Goal: Information Seeking & Learning: Learn about a topic

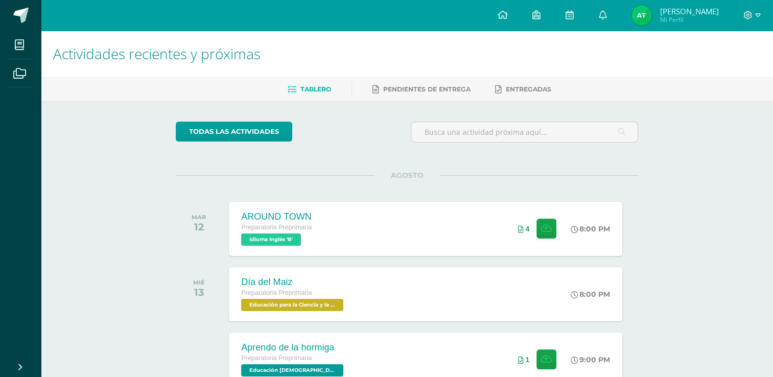
click at [638, 17] on img at bounding box center [642, 15] width 20 height 20
click at [654, 13] on span "Andrea Valentina Mi Perfil" at bounding box center [674, 15] width 91 height 20
click at [669, 11] on span "Andrea Valentina" at bounding box center [689, 11] width 59 height 10
click at [638, 12] on img at bounding box center [642, 15] width 20 height 20
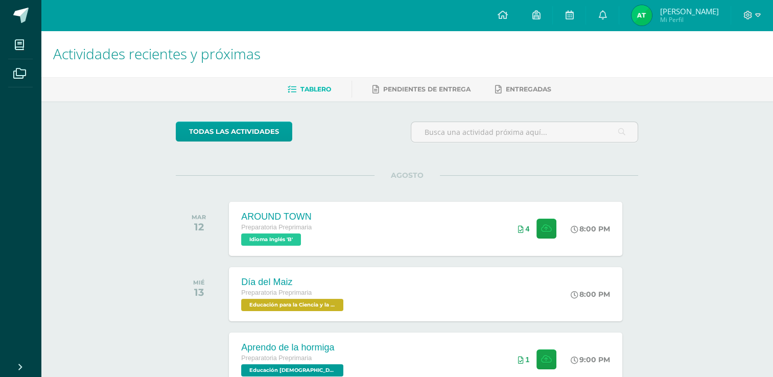
click at [638, 12] on img at bounding box center [642, 15] width 20 height 20
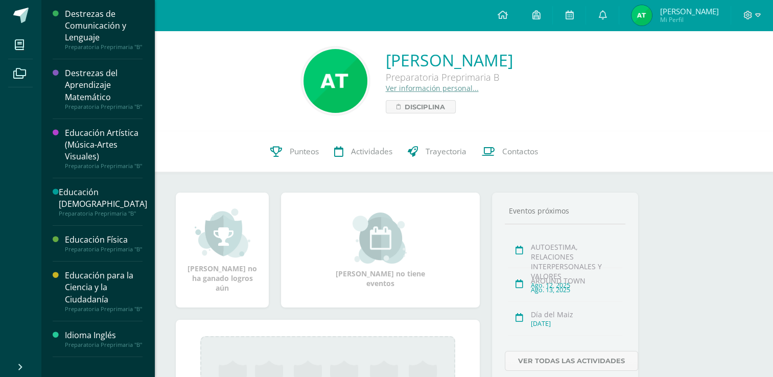
click at [91, 32] on div "Destrezas de Comunicación y Lenguaje" at bounding box center [104, 25] width 78 height 35
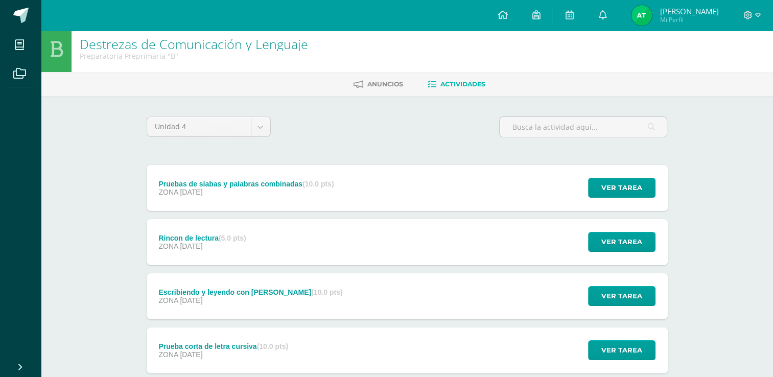
scroll to position [4, 0]
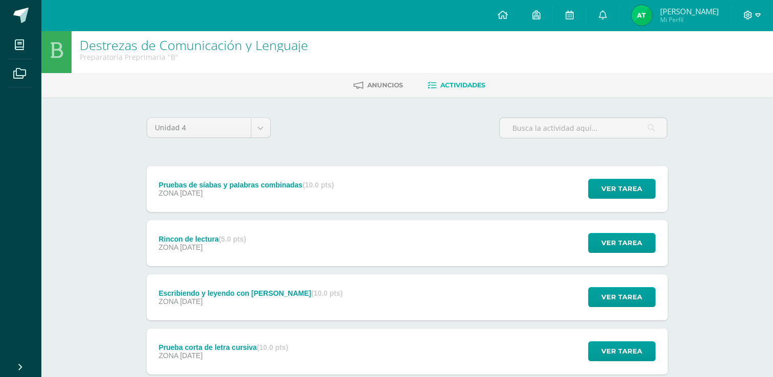
click at [758, 15] on icon at bounding box center [758, 15] width 6 height 9
click at [710, 68] on span "Cerrar sesión" at bounding box center [726, 70] width 46 height 10
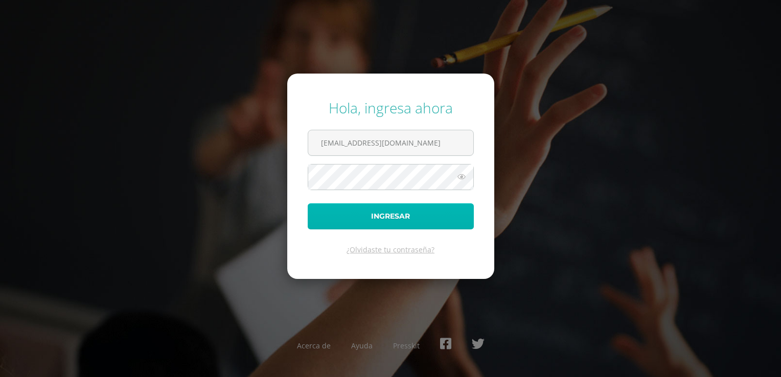
click at [383, 224] on button "Ingresar" at bounding box center [391, 216] width 166 height 26
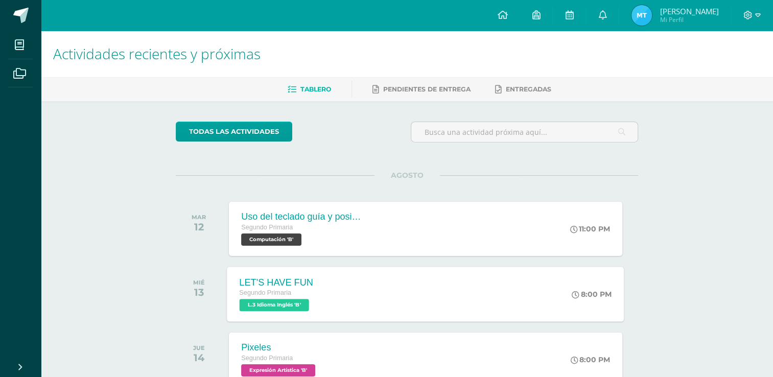
click at [291, 311] on div "LET'S HAVE FUN Segundo Primaria L.3 Idioma Inglés 'B'" at bounding box center [276, 294] width 99 height 55
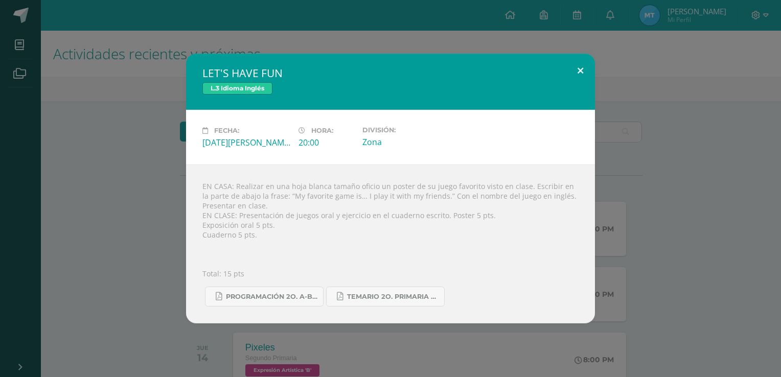
click at [572, 75] on button at bounding box center [580, 71] width 29 height 35
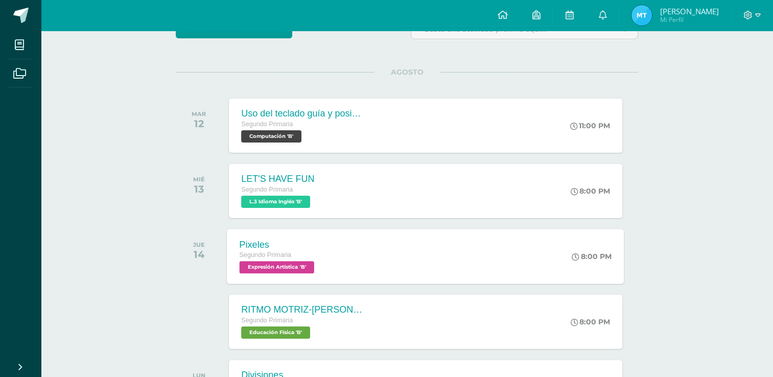
scroll to position [102, 0]
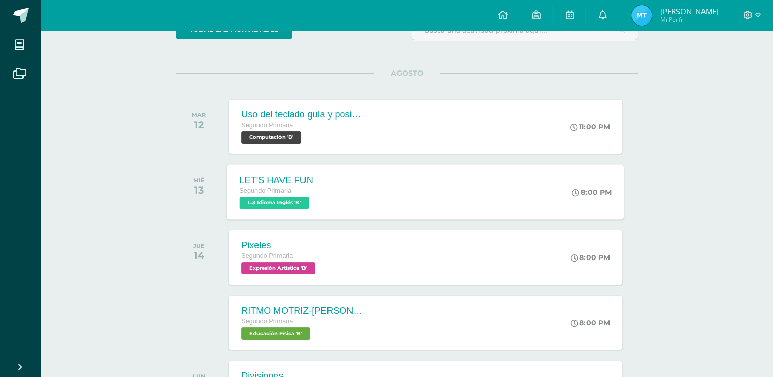
click at [293, 207] on span "L.3 Idioma Inglés 'B'" at bounding box center [274, 203] width 69 height 12
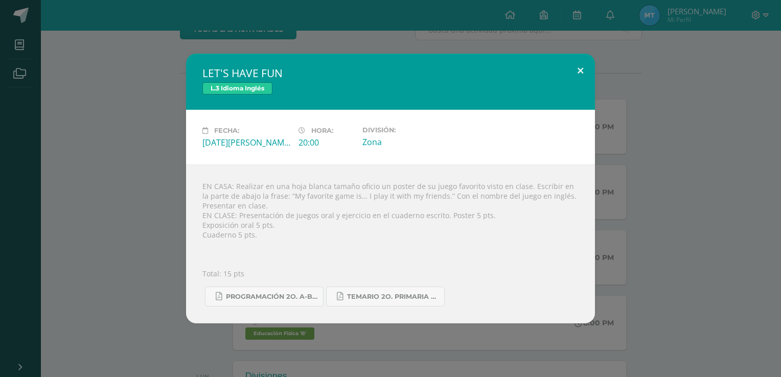
click at [580, 71] on button at bounding box center [580, 71] width 29 height 35
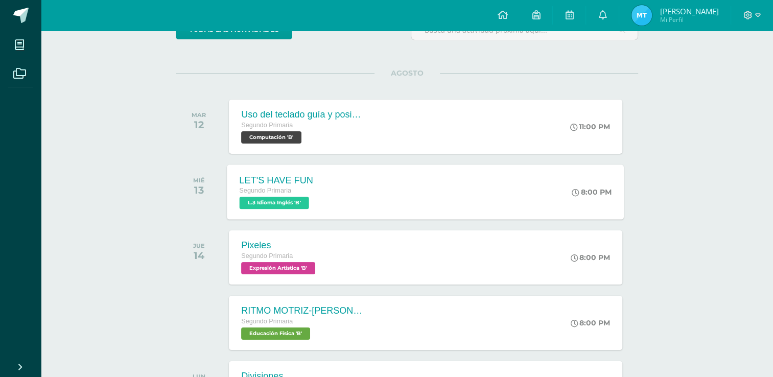
click at [286, 204] on span "L.3 Idioma Inglés 'B'" at bounding box center [274, 203] width 69 height 12
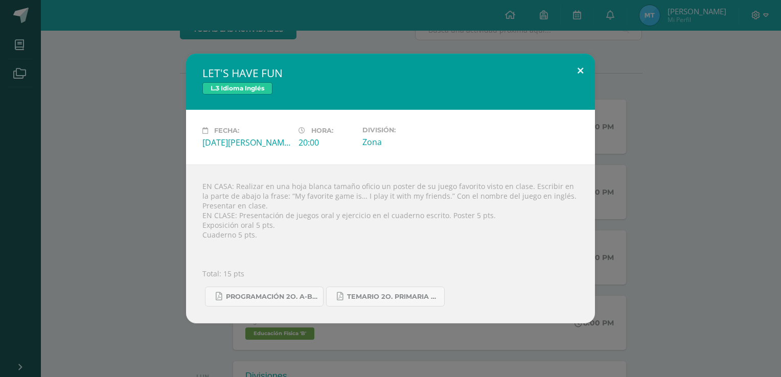
click at [586, 65] on button at bounding box center [580, 71] width 29 height 35
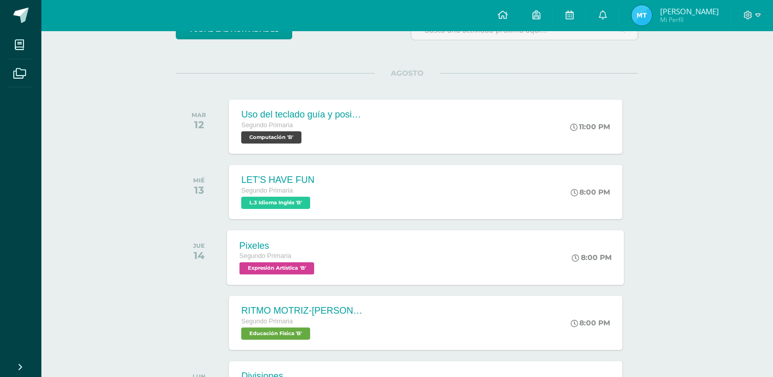
click at [257, 271] on span "Expresión Artística 'B'" at bounding box center [277, 268] width 75 height 12
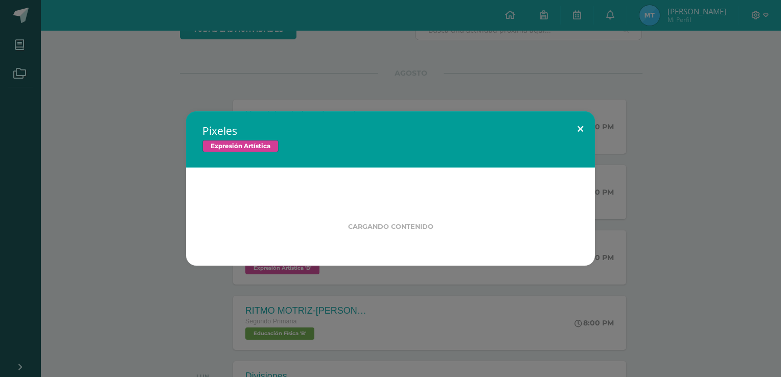
click at [585, 126] on button at bounding box center [580, 128] width 29 height 35
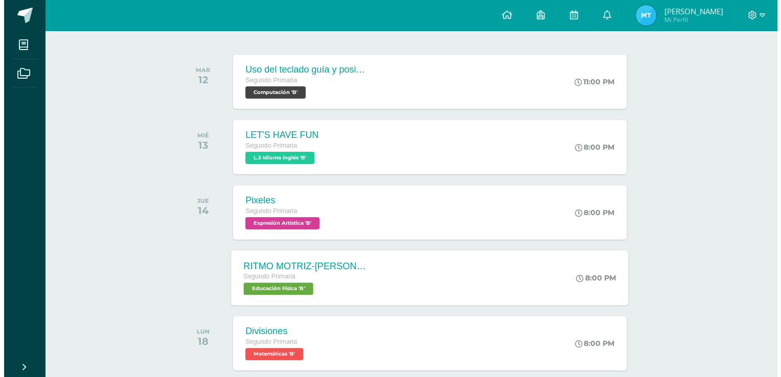
scroll to position [143, 0]
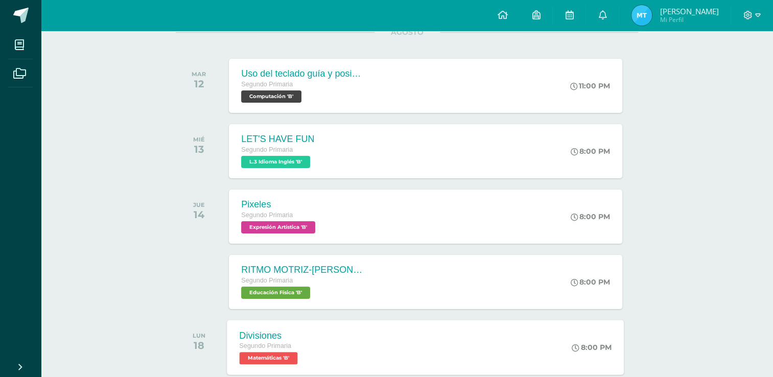
click at [271, 354] on span "Matemáticas 'B'" at bounding box center [269, 358] width 58 height 12
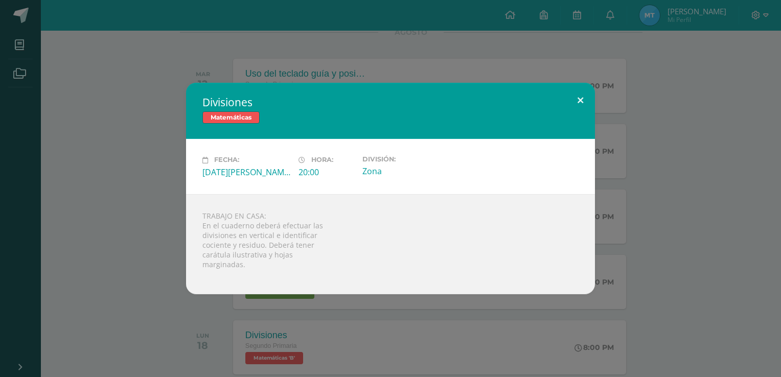
click at [583, 98] on button at bounding box center [580, 100] width 29 height 35
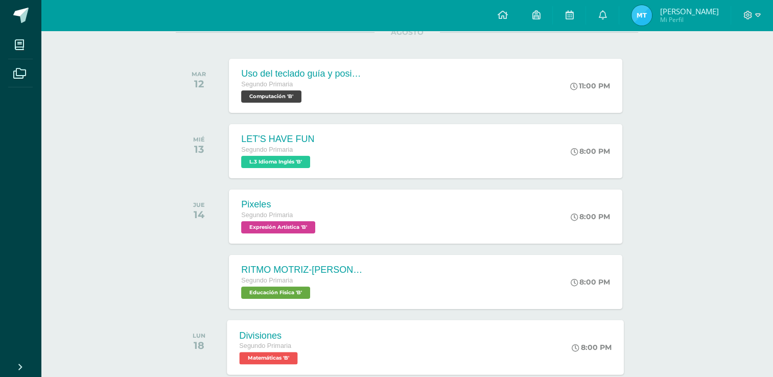
click at [274, 353] on span "Matemáticas 'B'" at bounding box center [269, 358] width 58 height 12
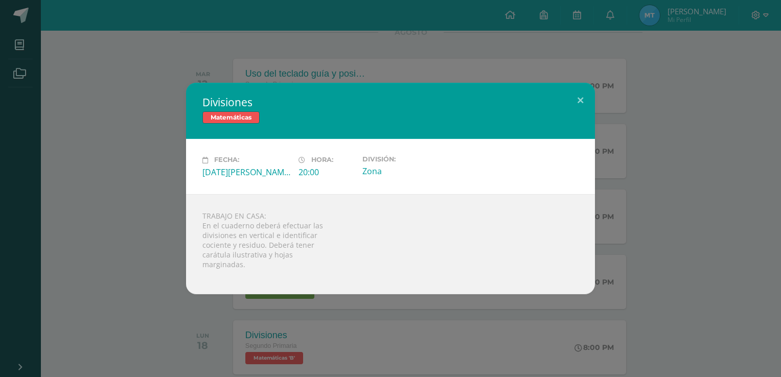
click at [229, 204] on div "TRABAJO EN CASA: En el cuaderno deberá efectuar las divisiones en vertical e id…" at bounding box center [390, 244] width 409 height 100
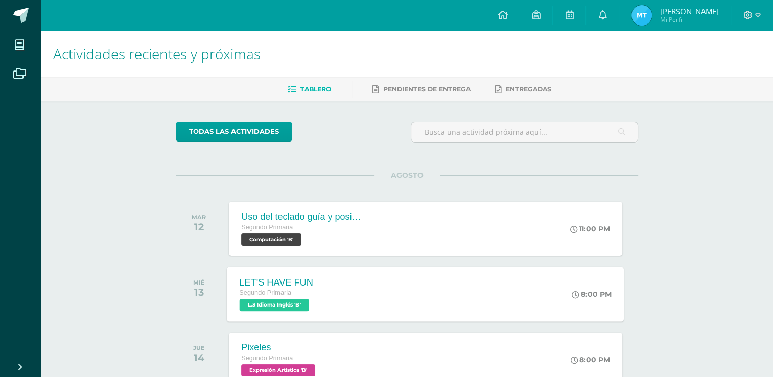
click at [271, 309] on span "L.3 Idioma Inglés 'B'" at bounding box center [274, 305] width 69 height 12
